Goal: Task Accomplishment & Management: Use online tool/utility

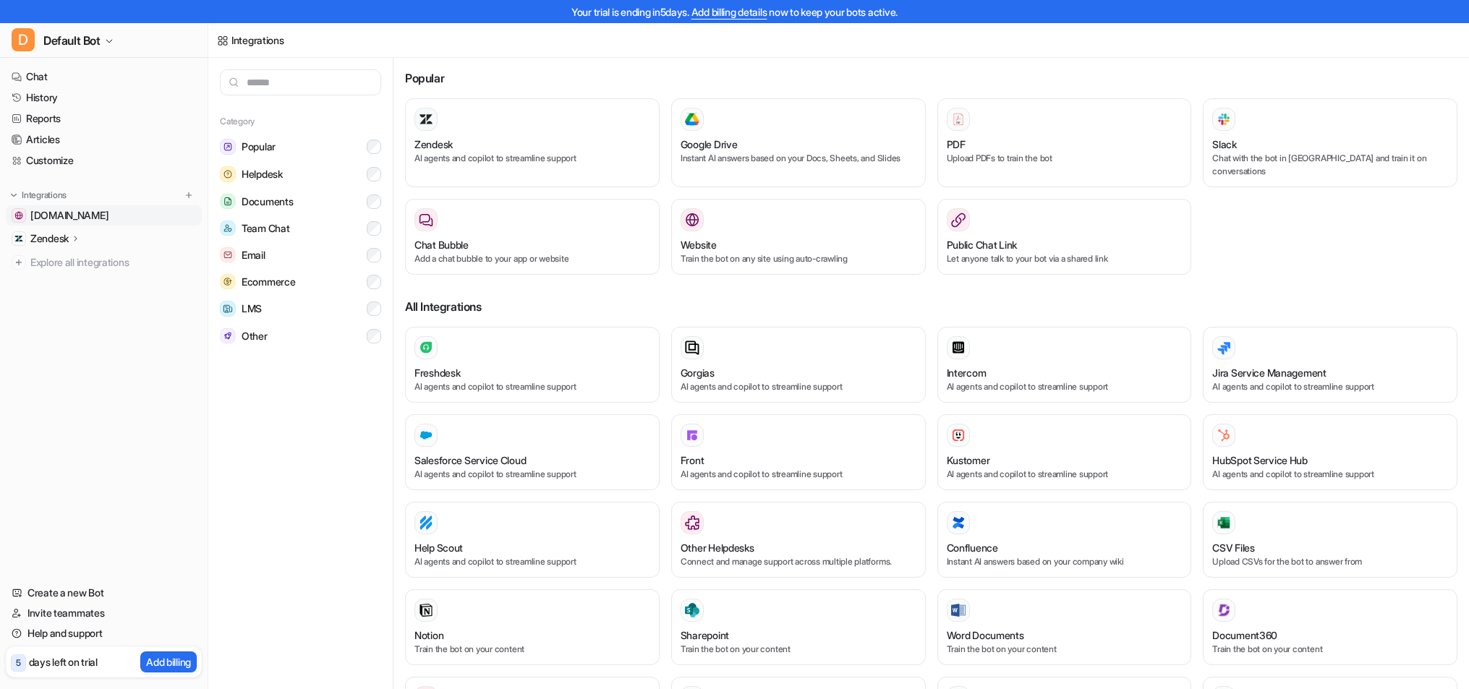
click at [31, 214] on span "[DOMAIN_NAME]" at bounding box center [69, 215] width 78 height 14
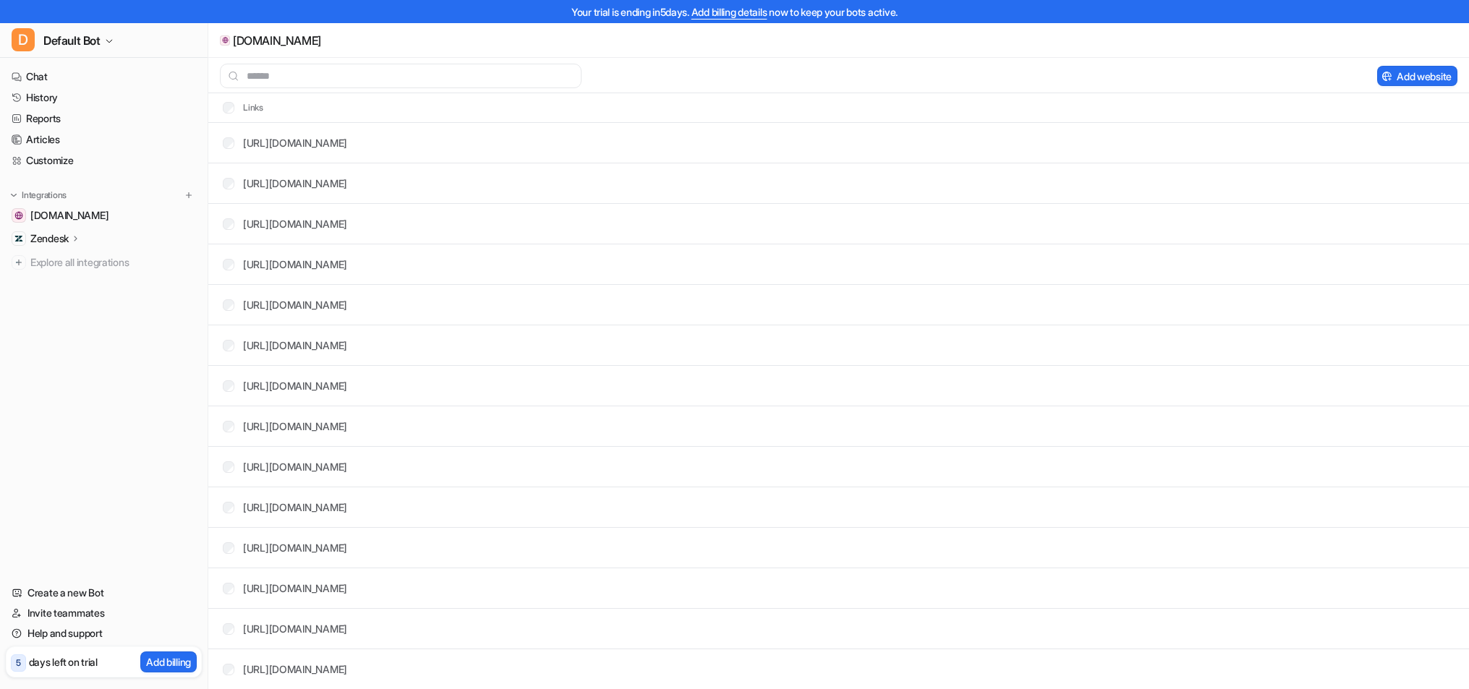
scroll to position [284, 0]
click at [64, 239] on p "Zendesk" at bounding box center [49, 238] width 38 height 14
click at [80, 266] on p "Overview" at bounding box center [62, 259] width 43 height 14
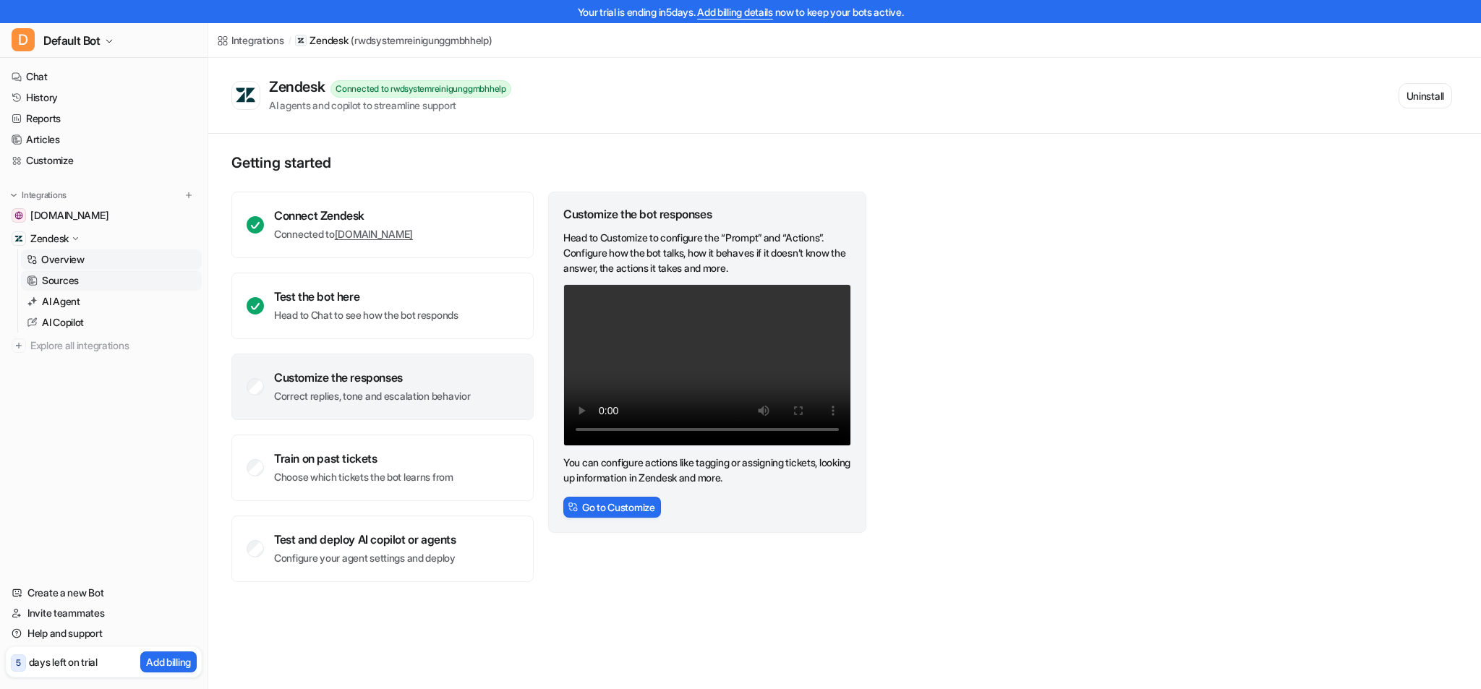
click at [88, 284] on link "Sources" at bounding box center [111, 280] width 181 height 20
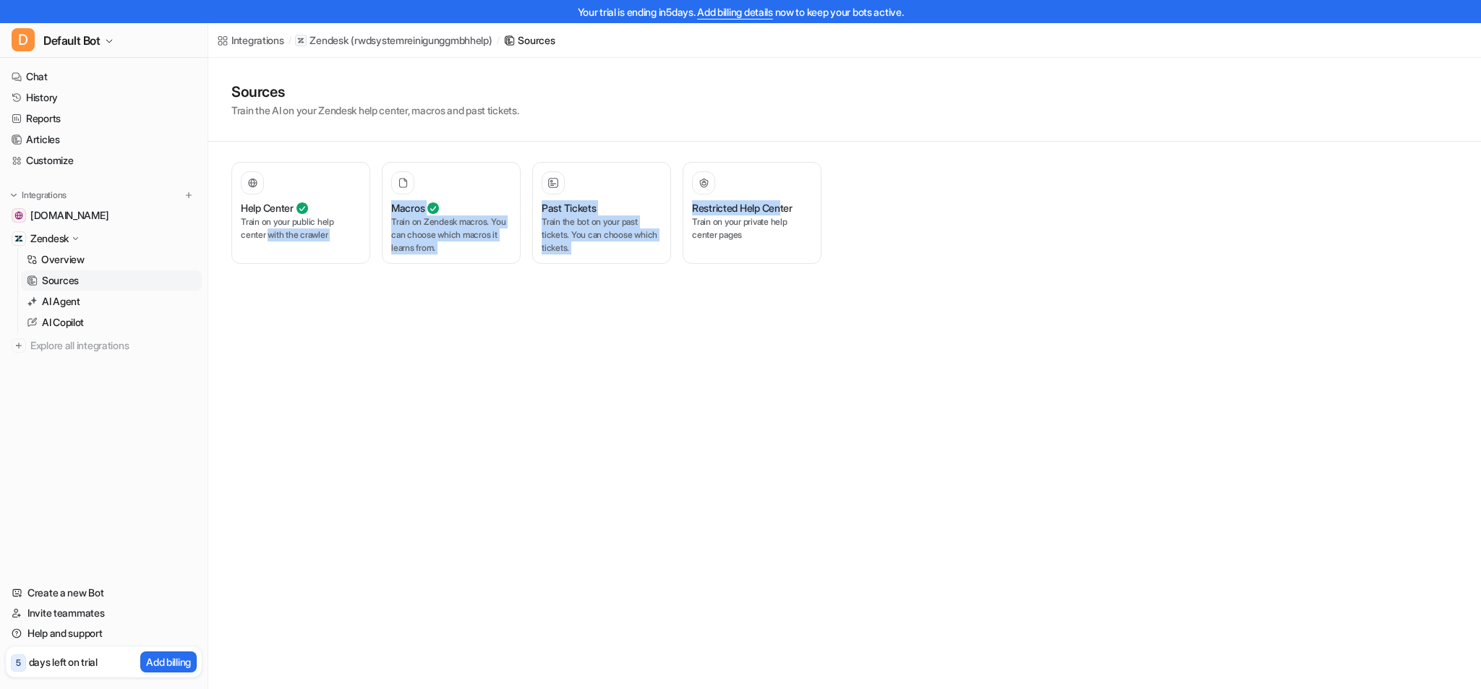
drag, startPoint x: 269, startPoint y: 283, endPoint x: 843, endPoint y: 226, distance: 576.9
click at [798, 208] on div "Help Center Train on your public help center with the crawler Macros Train on Z…" at bounding box center [526, 213] width 590 height 142
click at [934, 248] on div "Sources Train the AI on your Zendesk help center, macros and past tickets. Help…" at bounding box center [844, 171] width 1273 height 226
click at [134, 302] on link "AI Agent" at bounding box center [111, 301] width 181 height 20
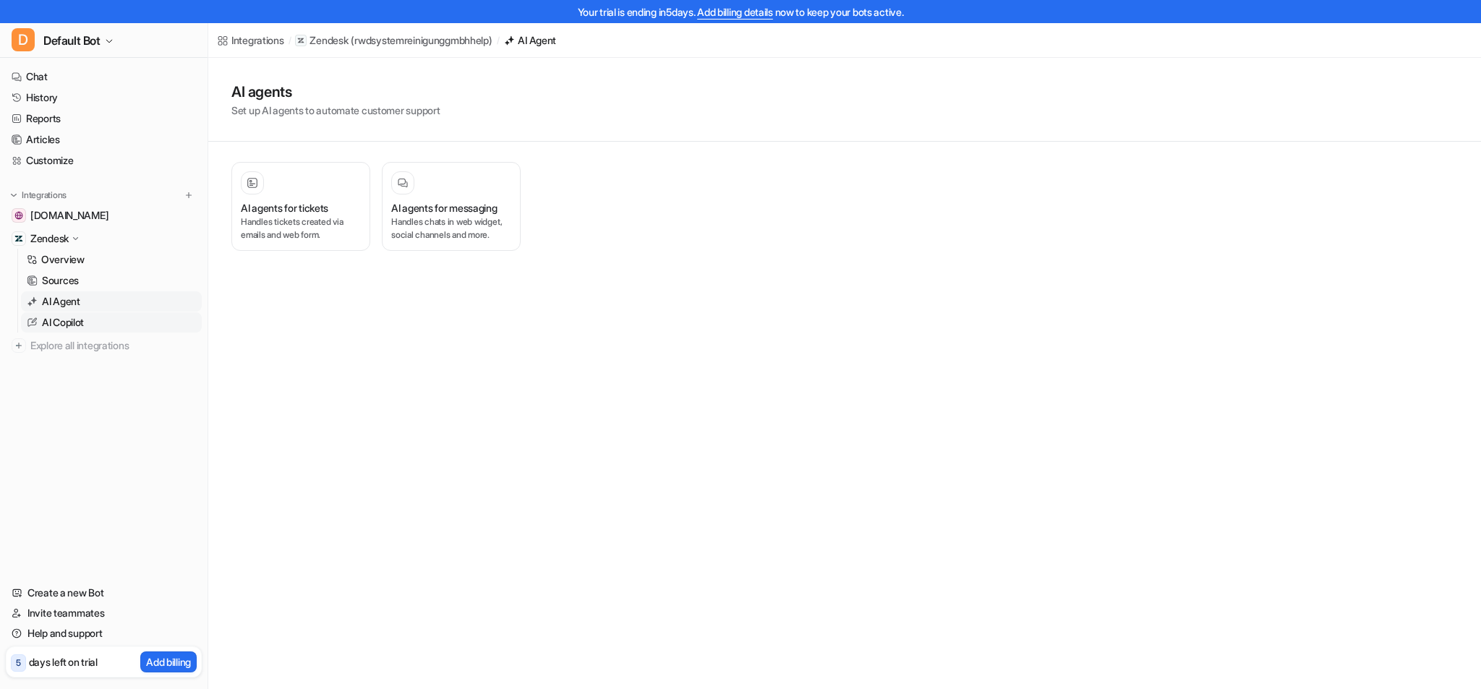
click at [77, 323] on p "AI Copilot" at bounding box center [63, 322] width 42 height 14
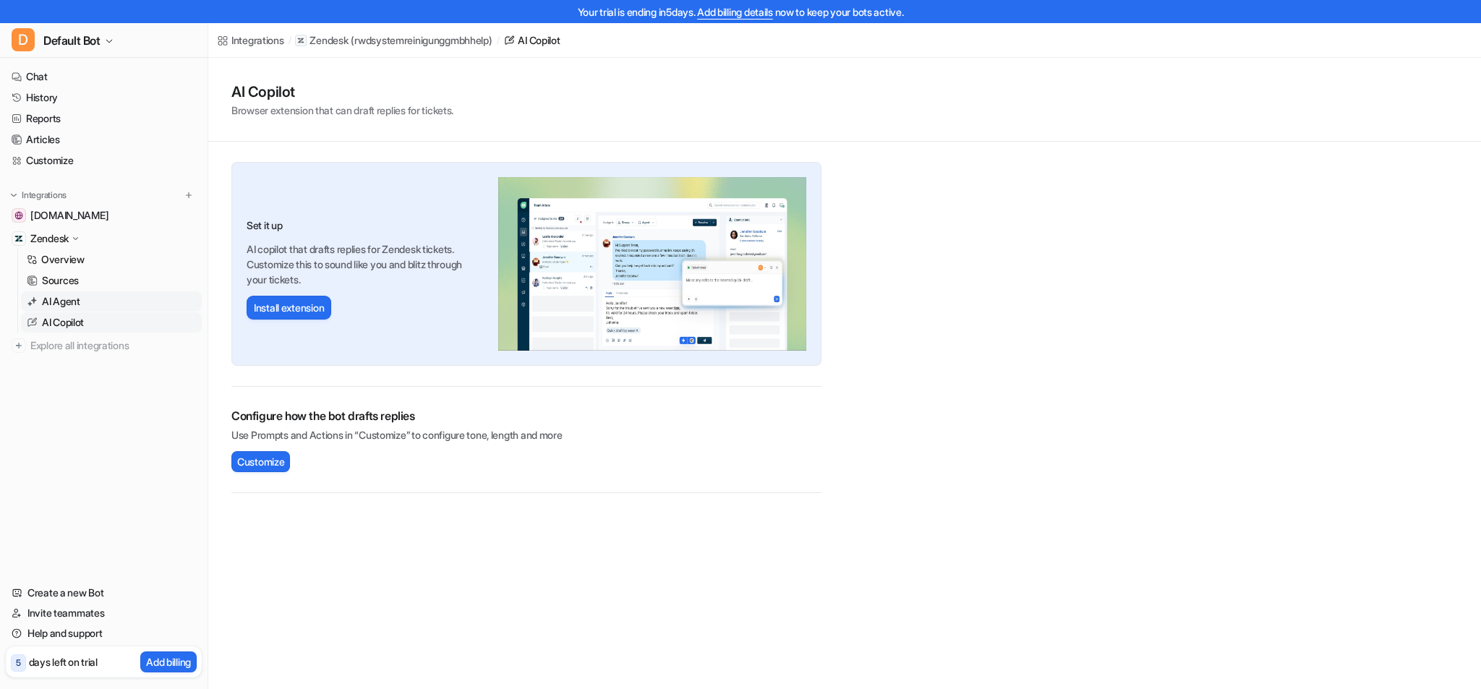
click at [69, 308] on p "AI Agent" at bounding box center [61, 301] width 38 height 14
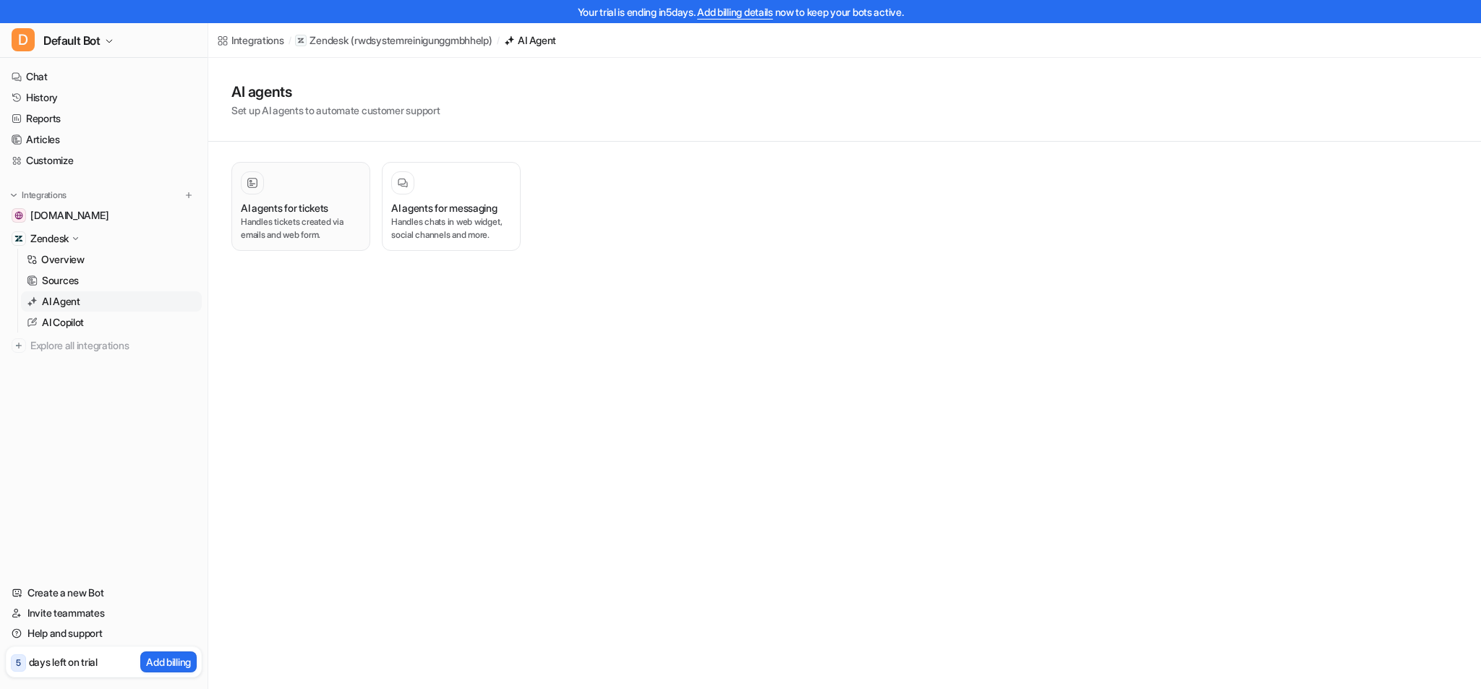
click at [323, 205] on h3 "AI agents for tickets" at bounding box center [284, 207] width 87 height 15
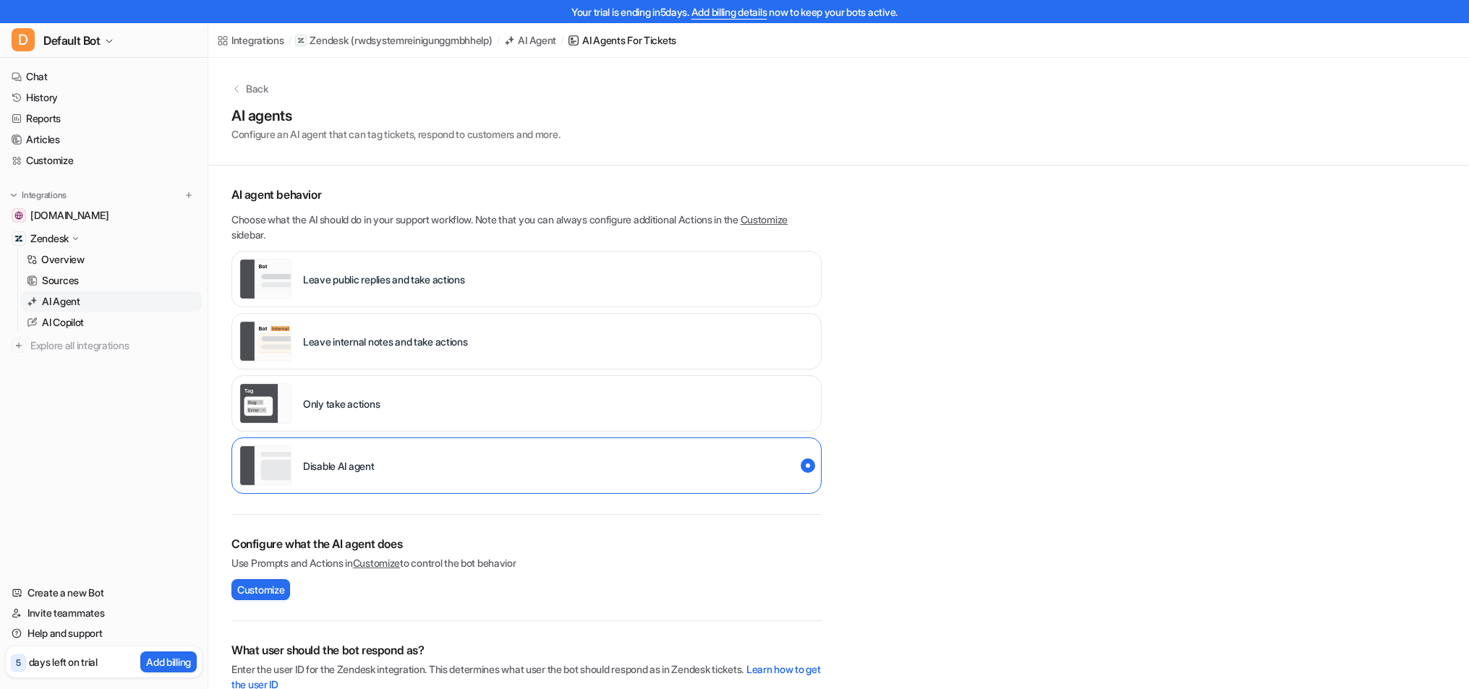
click at [406, 280] on p "Leave public replies and take actions" at bounding box center [384, 279] width 162 height 15
click at [256, 586] on span "Customize" at bounding box center [260, 589] width 47 height 15
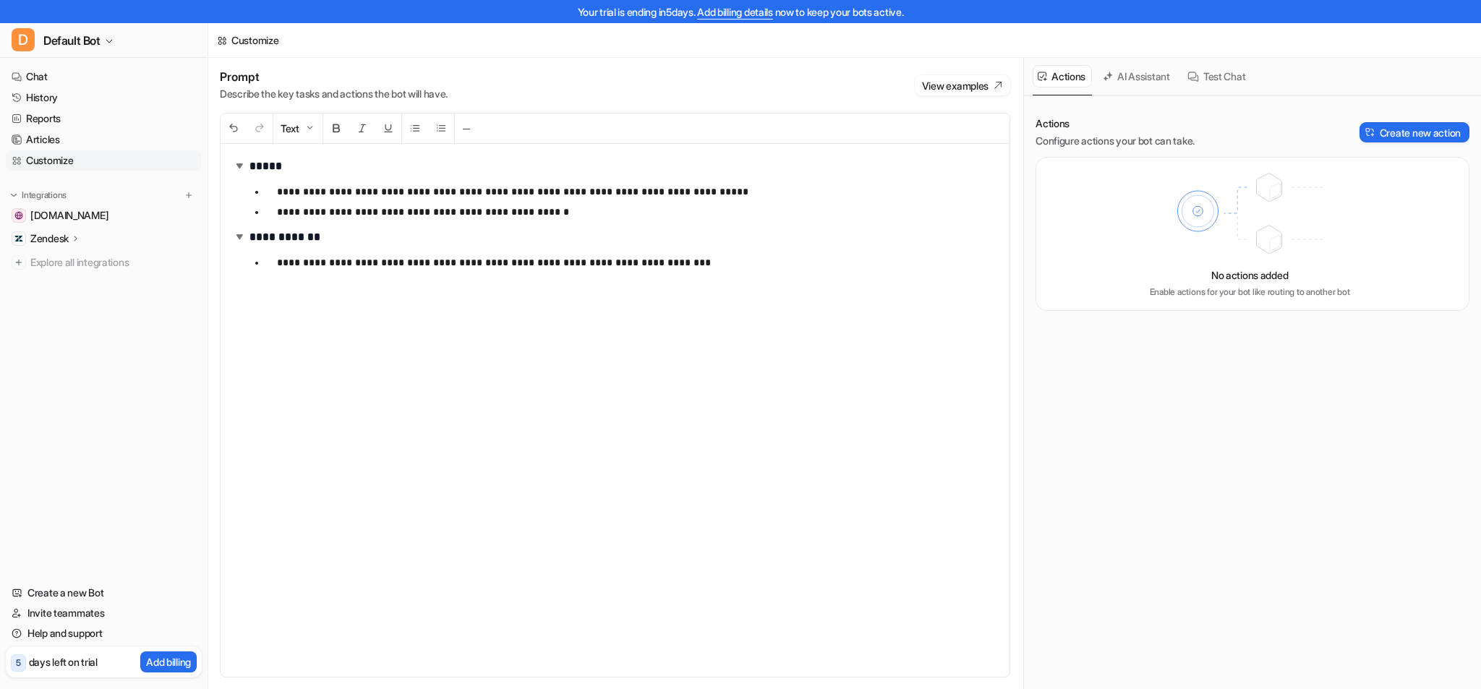
click at [403, 221] on ul "**********" at bounding box center [623, 201] width 748 height 43
click at [510, 257] on p "**********" at bounding box center [631, 262] width 709 height 17
click at [64, 39] on span "Default Bot" at bounding box center [71, 40] width 57 height 20
click at [47, 236] on p "Zendesk" at bounding box center [49, 238] width 38 height 14
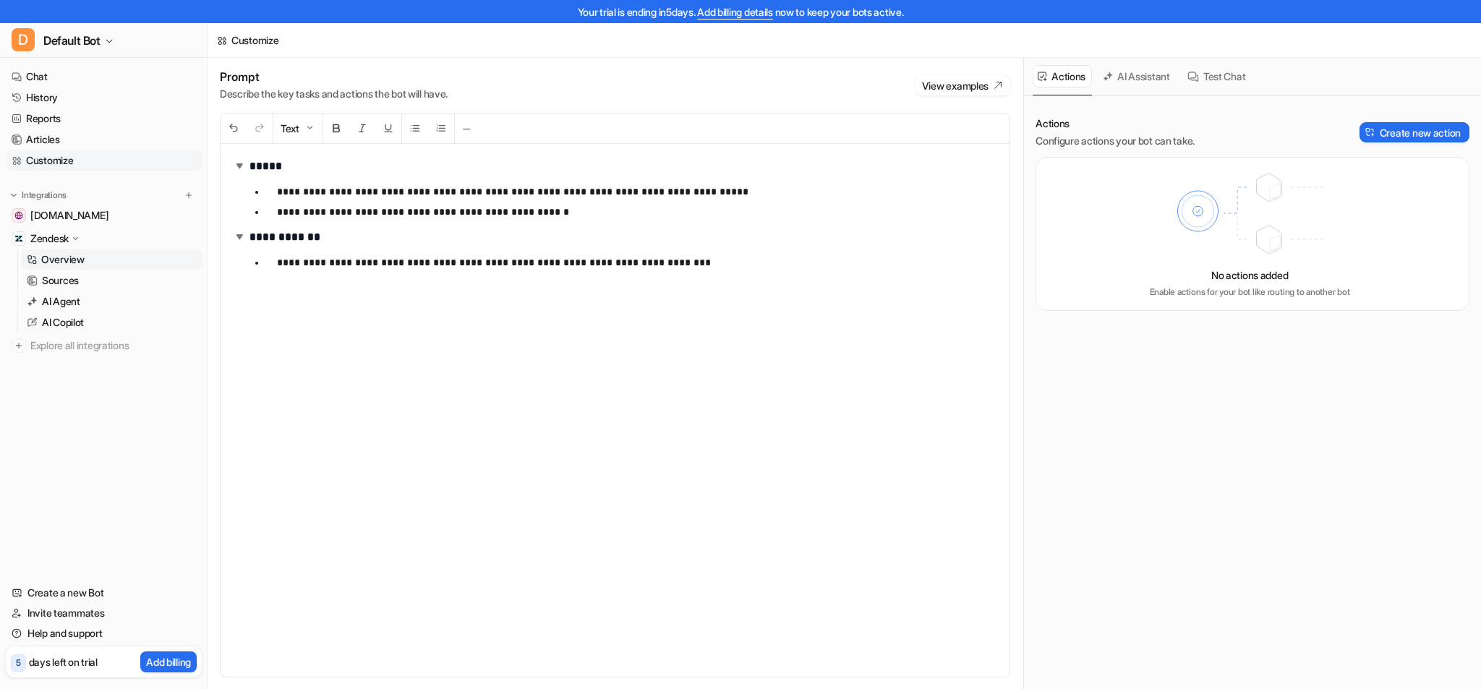
click at [123, 255] on link "Overview" at bounding box center [111, 259] width 181 height 20
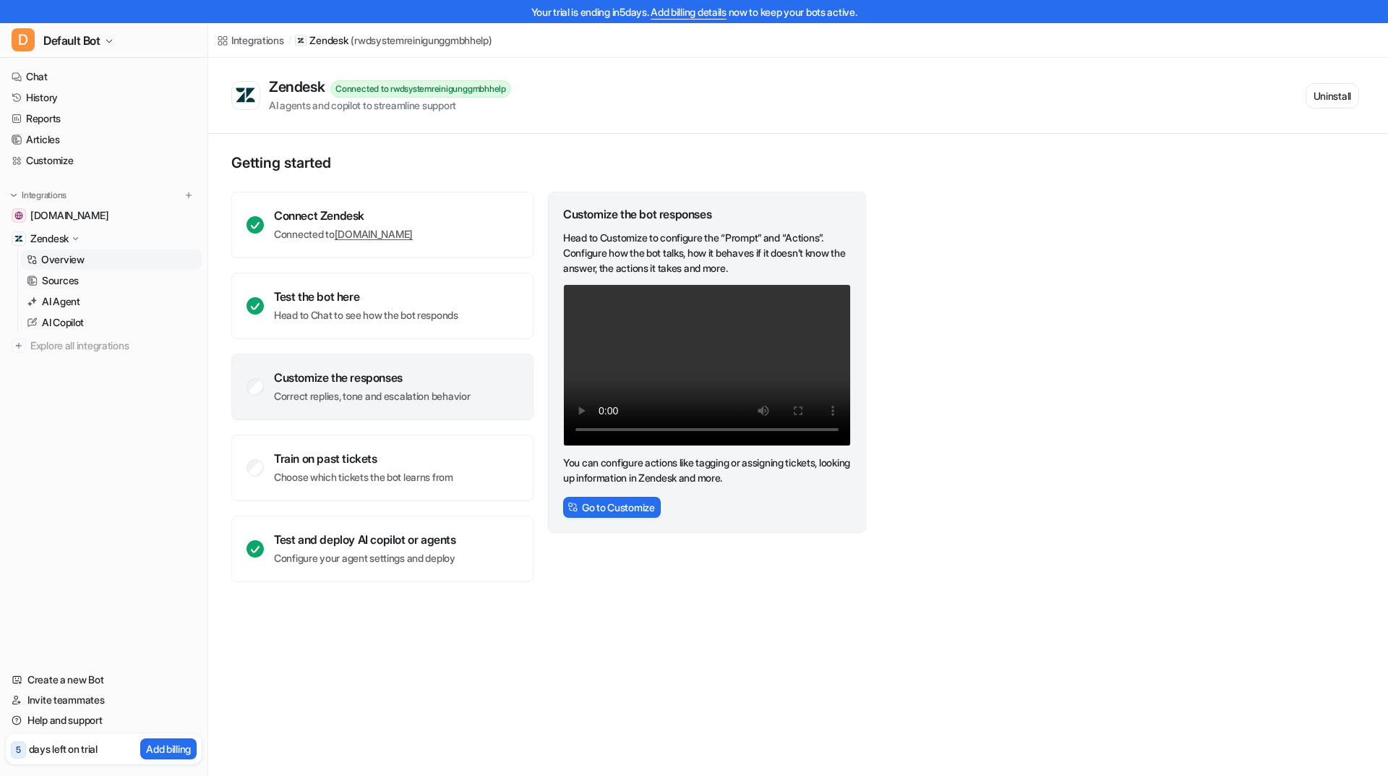
drag, startPoint x: 1040, startPoint y: 171, endPoint x: 1093, endPoint y: 108, distance: 82.1
click at [1041, 169] on div "Getting started Connect Zendesk Connected to [DOMAIN_NAME] Test the bot here He…" at bounding box center [798, 368] width 1180 height 469
click at [612, 578] on div "Customize the bot responses Head to Customize to configure the “Prompt” and “Ac…" at bounding box center [707, 387] width 318 height 390
